Goal: Task Accomplishment & Management: Manage account settings

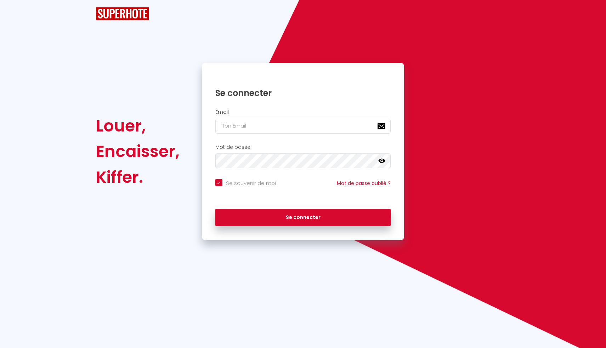
checkbox input "true"
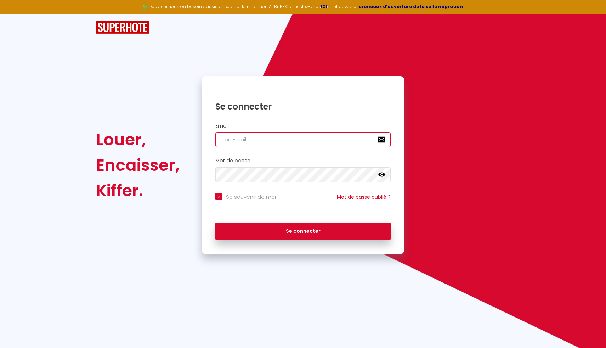
click at [262, 141] on input "email" at bounding box center [303, 139] width 176 height 15
type input "g"
checkbox input "true"
type input "gs"
checkbox input "true"
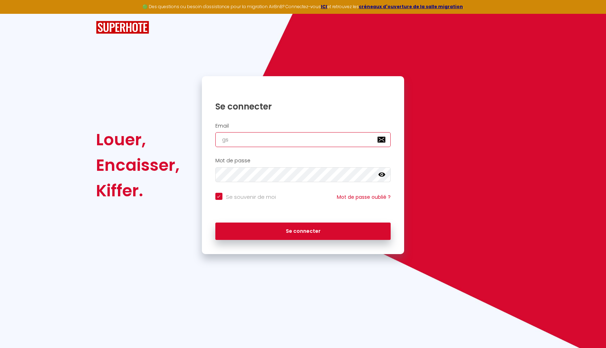
type input "gs."
checkbox input "true"
type input "gs.i"
checkbox input "true"
type input "[DOMAIN_NAME]"
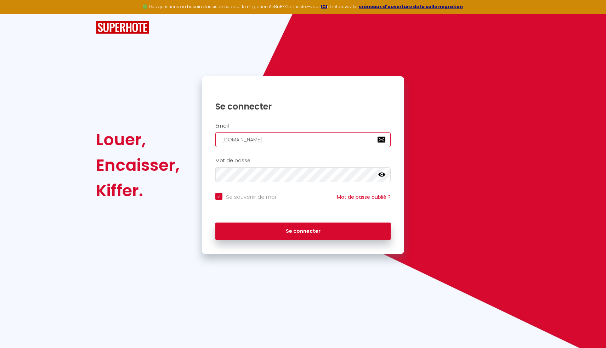
checkbox input "true"
type input "gs.ind"
checkbox input "true"
type input "gs.indu"
checkbox input "true"
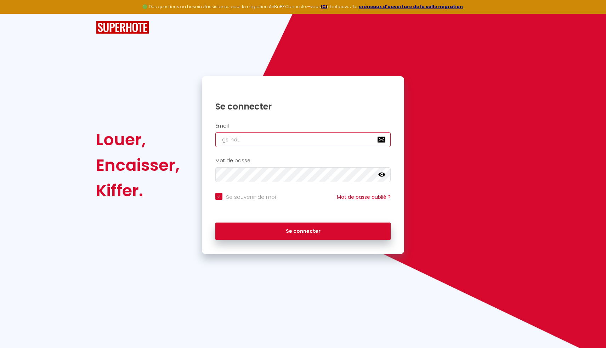
type input "gs.indus"
checkbox input "true"
type input "gs.indust"
checkbox input "true"
type input "gs.industr"
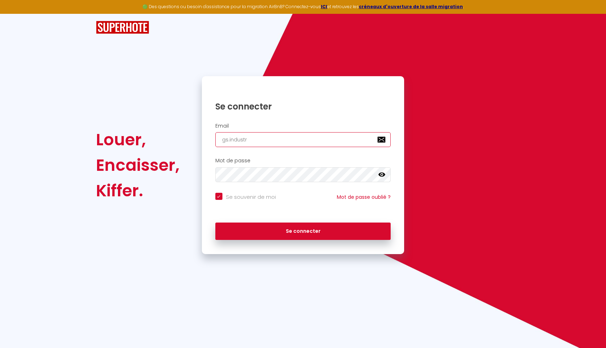
checkbox input "true"
type input "gs.industri"
checkbox input "true"
type input "gs.industrie"
checkbox input "true"
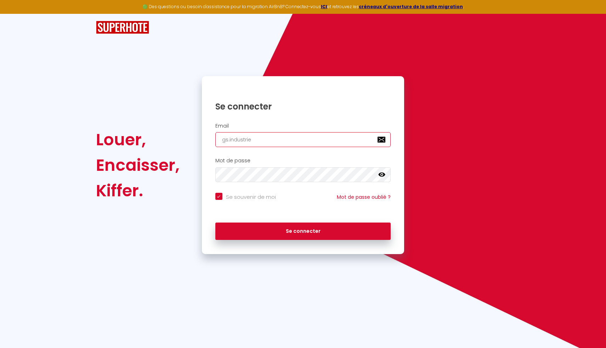
type input "gs.industrie."
checkbox input "true"
type input "gs.industrie.d"
checkbox input "true"
type input "gs.industrie.di"
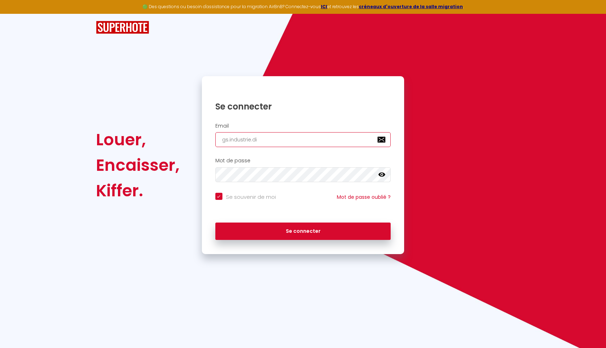
checkbox input "true"
type input "gs.industrie.dir"
checkbox input "true"
type input "gs.industrie.dire"
checkbox input "true"
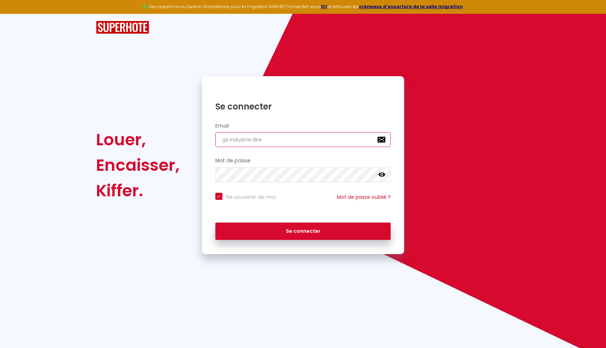
type input "gs.industrie.direc"
checkbox input "true"
type input "[DOMAIN_NAME]"
checkbox input "true"
type input "gs.industrie.directi"
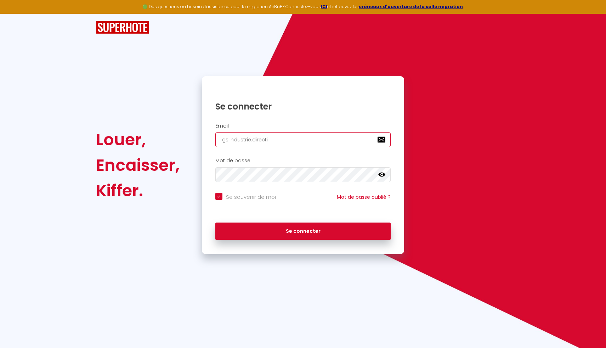
checkbox input "true"
type input "gs.industrie.directio"
checkbox input "true"
type input "gs.industrie.direction"
checkbox input "true"
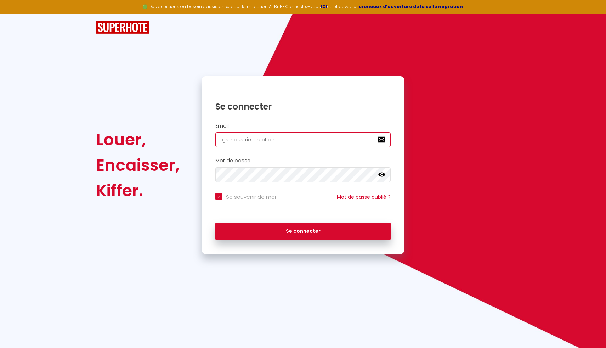
type input "gs.industrie.direction@"
checkbox input "true"
type input "gs.industrie.direction@g"
checkbox input "true"
type input "gs.industrie.direction@gm"
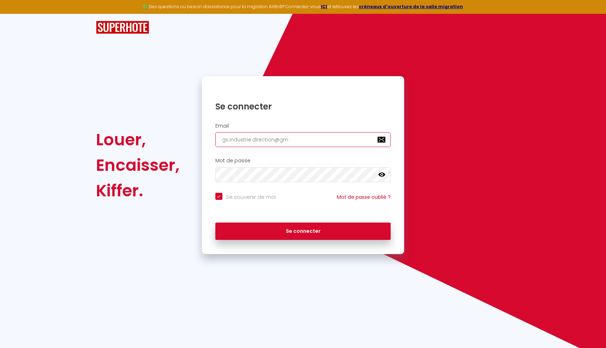
checkbox input "true"
type input "gs.industrie.direction@gma"
checkbox input "true"
type input "gs.industrie.direction@gmai"
checkbox input "true"
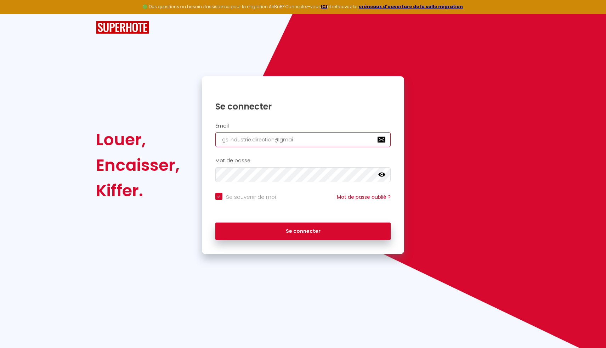
type input "[EMAIL_ADDRESS]"
checkbox input "true"
type input "[EMAIL_ADDRESS]."
checkbox input "true"
type input "gs.industrie.direction@gmail.c"
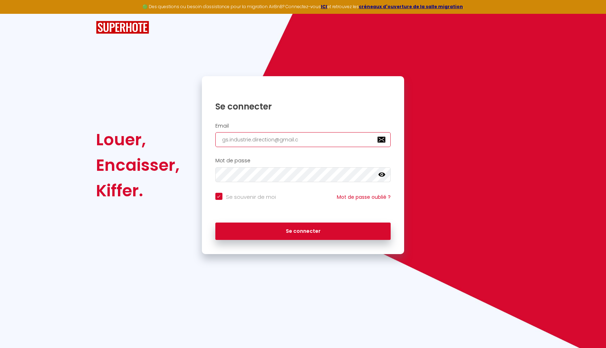
checkbox input "true"
type input "[EMAIL_ADDRESS][DOMAIN_NAME]"
checkbox input "true"
type input "[EMAIL_ADDRESS][DOMAIN_NAME]"
checkbox input "true"
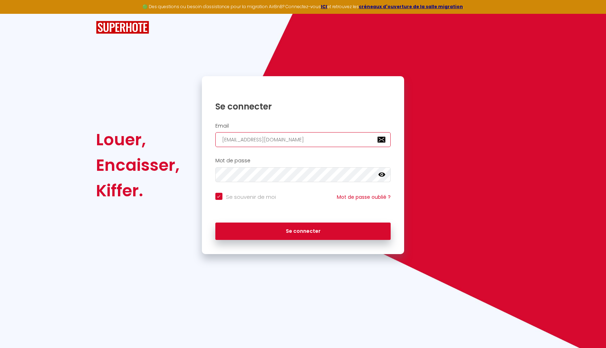
type input "[EMAIL_ADDRESS][DOMAIN_NAME]"
click at [384, 174] on icon at bounding box center [381, 175] width 7 height 4
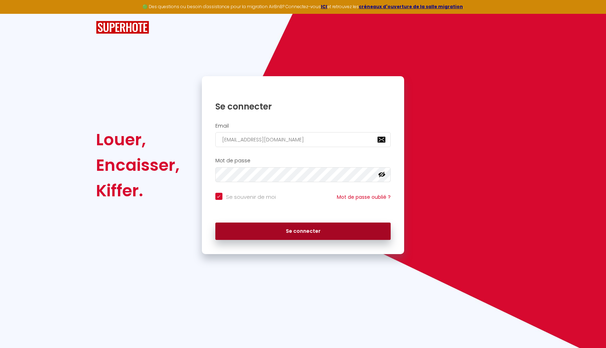
click at [311, 230] on button "Se connecter" at bounding box center [303, 231] width 176 height 18
checkbox input "true"
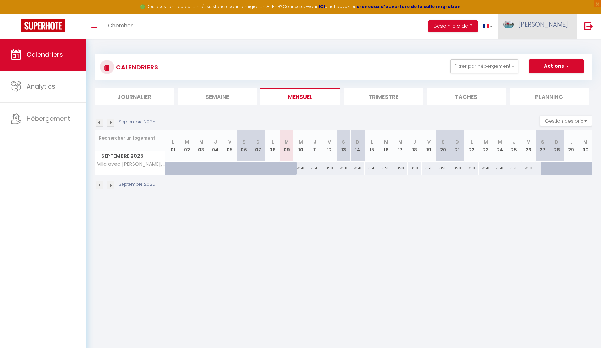
click at [545, 22] on span "[PERSON_NAME]" at bounding box center [543, 24] width 50 height 9
click at [590, 26] on img at bounding box center [588, 26] width 9 height 9
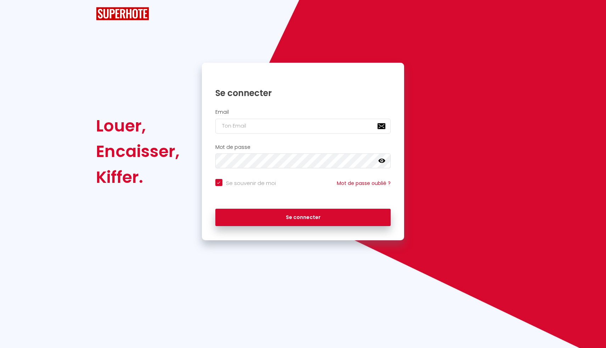
checkbox input "true"
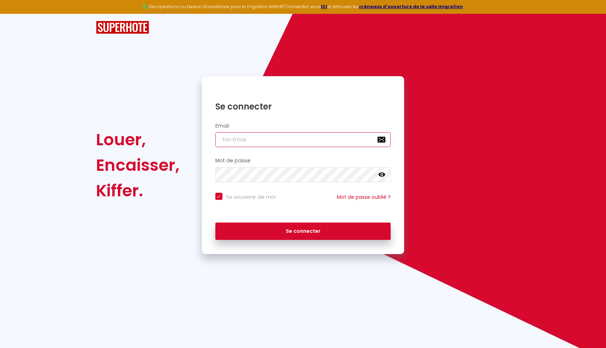
type input "[EMAIL_ADDRESS][DOMAIN_NAME]"
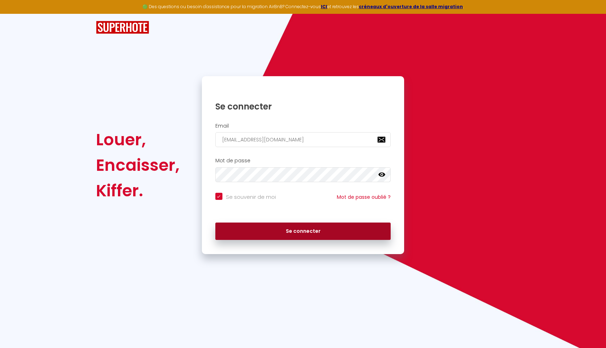
click at [319, 234] on button "Se connecter" at bounding box center [303, 231] width 176 height 18
checkbox input "true"
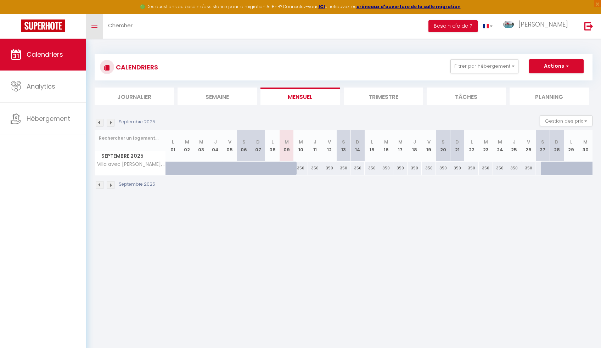
click at [96, 23] on link "Toggle menubar" at bounding box center [94, 26] width 17 height 25
click at [96, 27] on icon "Toggle menubar" at bounding box center [94, 26] width 6 height 4
click at [555, 67] on button "Actions" at bounding box center [556, 66] width 55 height 14
click at [416, 291] on body "🟢 Des questions ou besoin d'assistance pour la migration AirBnB? Connectez-vous…" at bounding box center [300, 213] width 601 height 348
click at [37, 24] on img at bounding box center [43, 25] width 44 height 12
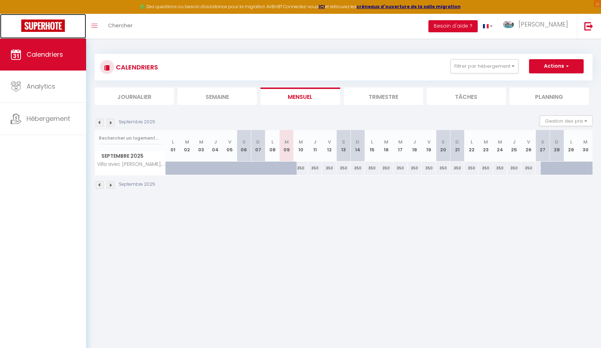
click at [38, 27] on img at bounding box center [43, 25] width 44 height 12
click at [488, 26] on span at bounding box center [486, 26] width 6 height 4
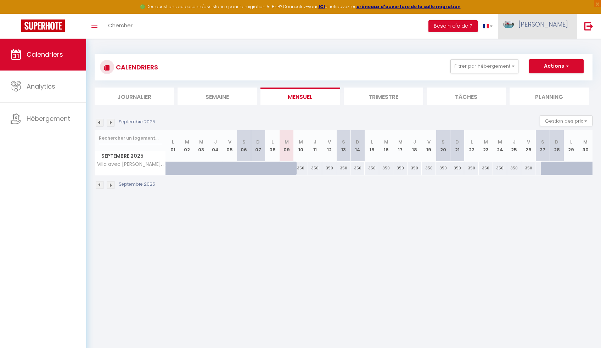
click at [542, 23] on span "[PERSON_NAME]" at bounding box center [543, 24] width 50 height 9
click at [560, 51] on link "Paramètres" at bounding box center [548, 49] width 52 height 12
select select
select select "28"
select select "fr"
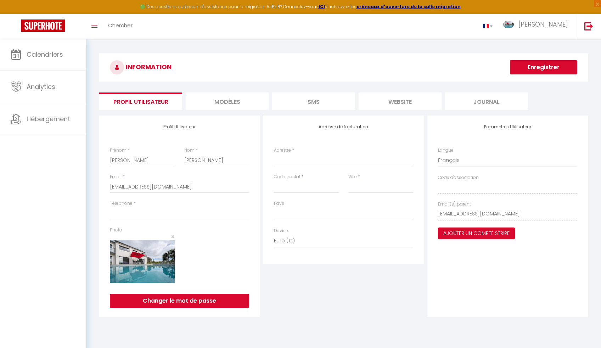
click at [407, 99] on li "website" at bounding box center [399, 100] width 83 height 17
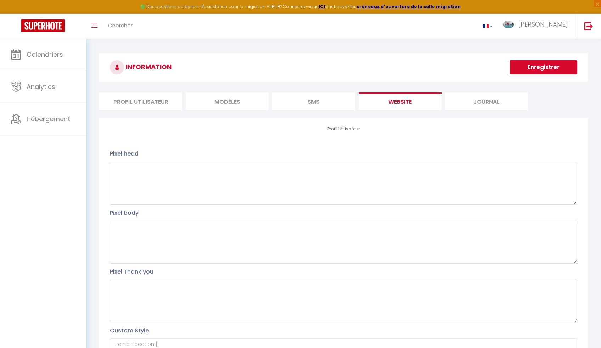
click at [481, 100] on li "Journal" at bounding box center [486, 100] width 83 height 17
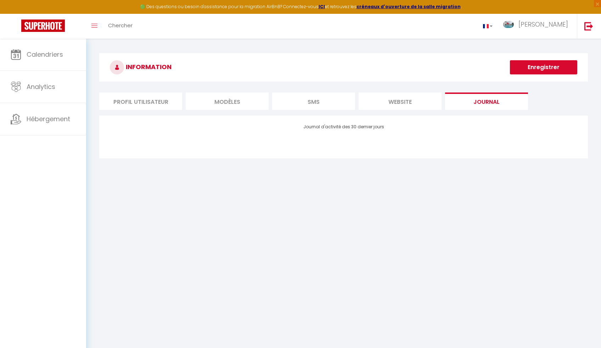
click at [138, 99] on li "Profil Utilisateur" at bounding box center [140, 100] width 83 height 17
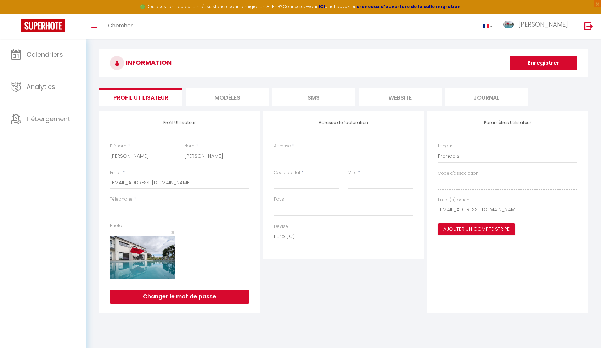
scroll to position [3, 0]
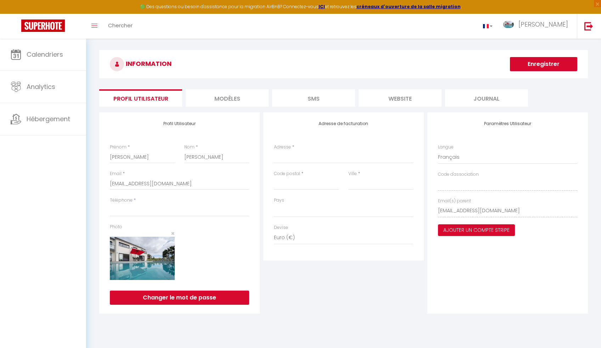
click at [486, 98] on li "Journal" at bounding box center [486, 97] width 83 height 17
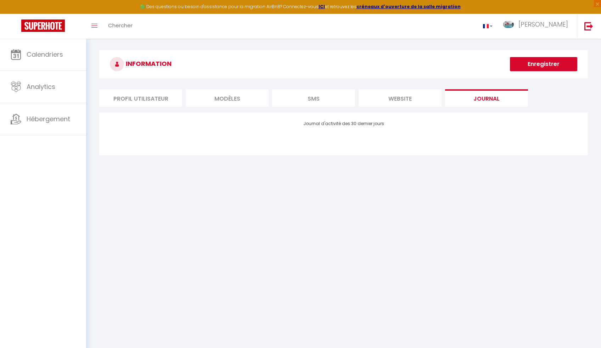
click at [414, 96] on li "website" at bounding box center [399, 97] width 83 height 17
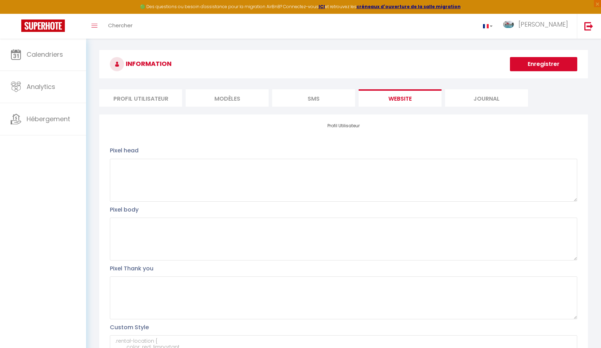
click at [322, 101] on li "SMS" at bounding box center [313, 97] width 83 height 17
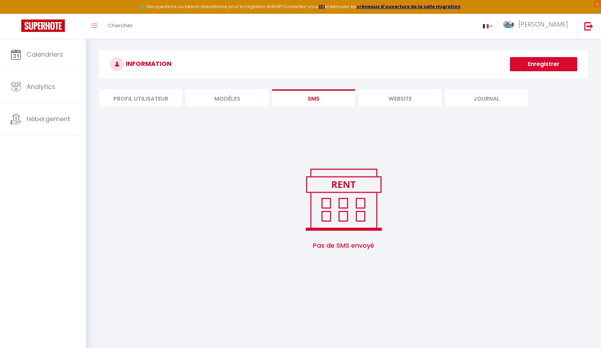
click at [234, 98] on li "MODÈLES" at bounding box center [227, 97] width 83 height 17
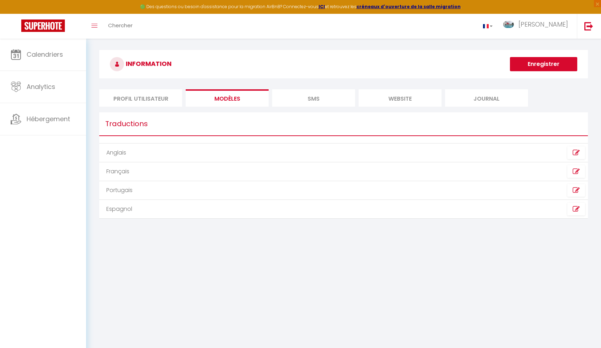
click at [134, 98] on li "Profil Utilisateur" at bounding box center [140, 97] width 83 height 17
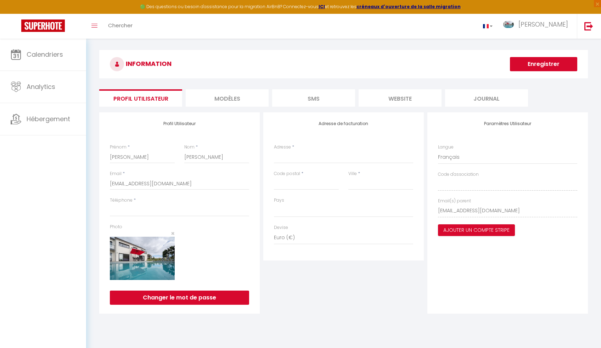
select select
click at [325, 6] on strong "ICI" at bounding box center [321, 7] width 6 height 6
